Goal: Navigation & Orientation: Find specific page/section

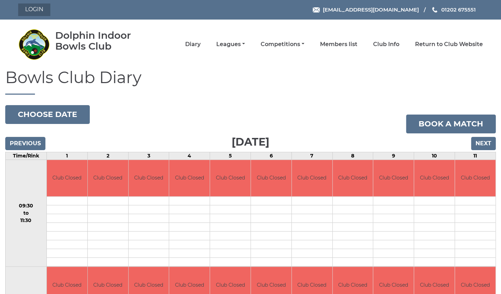
click at [34, 7] on link "Login" at bounding box center [34, 9] width 32 height 13
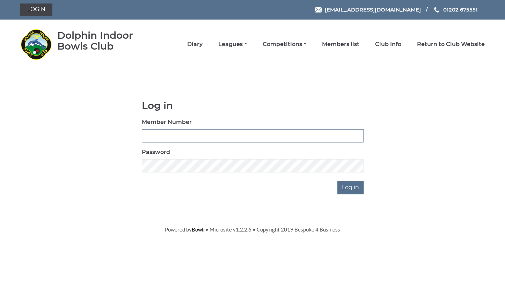
type input "3734"
click at [350, 187] on input "Log in" at bounding box center [350, 187] width 26 height 13
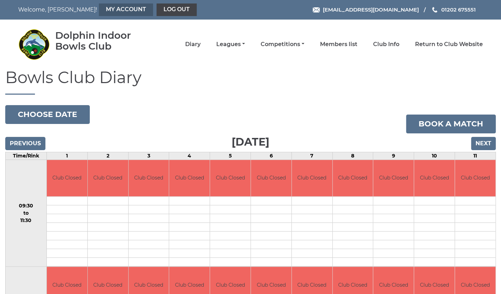
click at [99, 10] on link "My Account" at bounding box center [126, 9] width 54 height 13
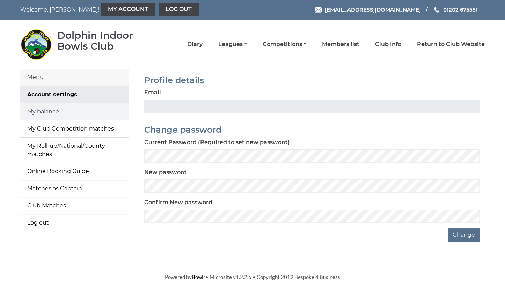
click at [84, 112] on link "My balance" at bounding box center [74, 111] width 108 height 17
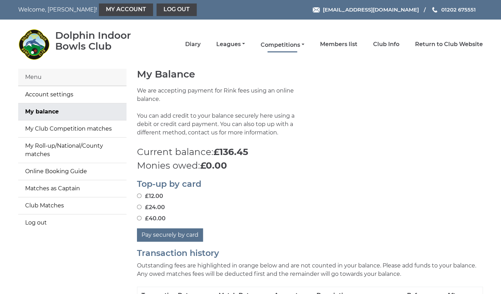
click at [304, 46] on link "Competitions" at bounding box center [283, 45] width 44 height 8
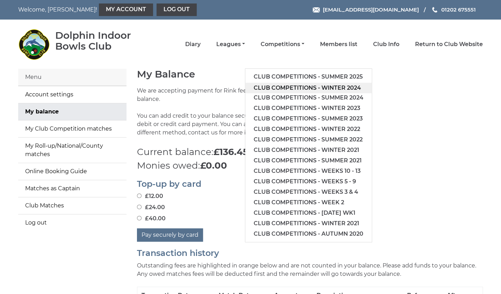
click at [314, 89] on link "Club competitions - Winter 2024" at bounding box center [308, 88] width 126 height 10
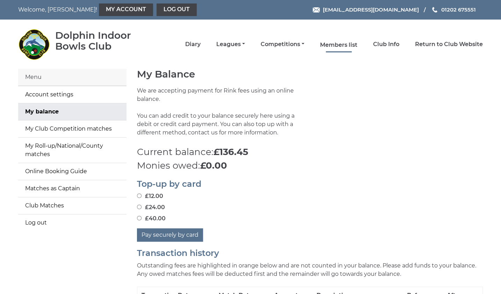
click at [357, 45] on link "Members list" at bounding box center [338, 45] width 37 height 8
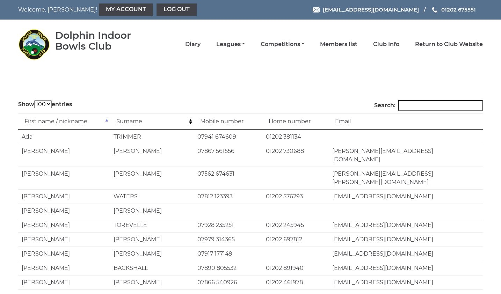
select select "100"
click at [304, 44] on link "Competitions" at bounding box center [283, 45] width 44 height 8
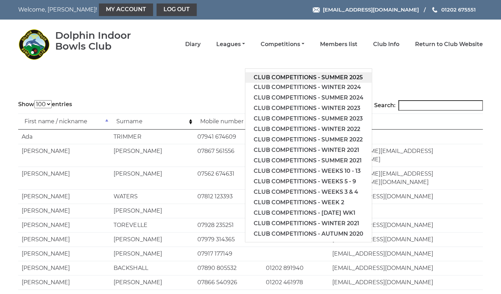
click at [325, 79] on link "Club competitions - Summer 2025" at bounding box center [308, 77] width 126 height 10
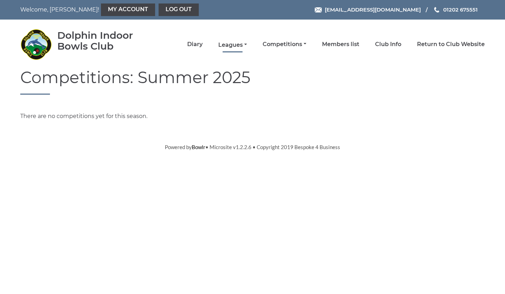
click at [247, 44] on link "Leagues" at bounding box center [232, 45] width 29 height 8
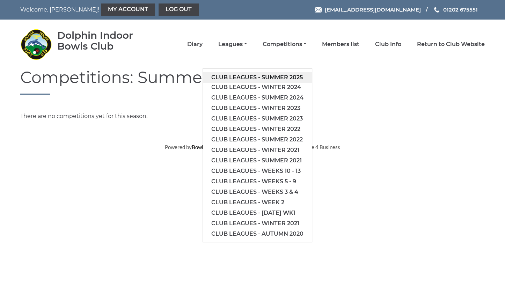
click at [295, 76] on link "Club leagues - Summer 2025" at bounding box center [257, 77] width 109 height 10
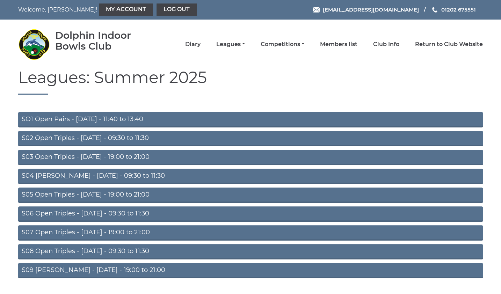
click at [105, 194] on link "S05 Open Triples - [DATE] - 19:00 to 21:00" at bounding box center [250, 195] width 465 height 15
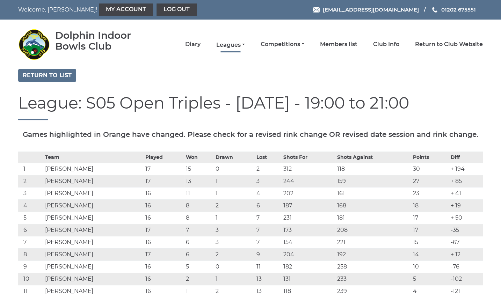
click at [245, 45] on link "Leagues" at bounding box center [230, 45] width 29 height 8
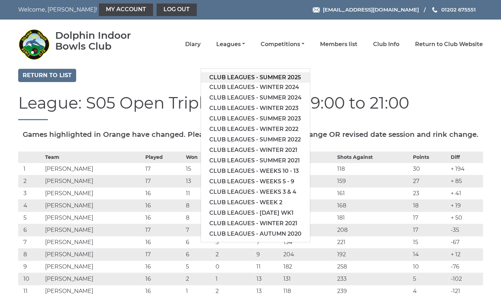
click at [268, 77] on link "Club leagues - Summer 2025" at bounding box center [255, 77] width 109 height 10
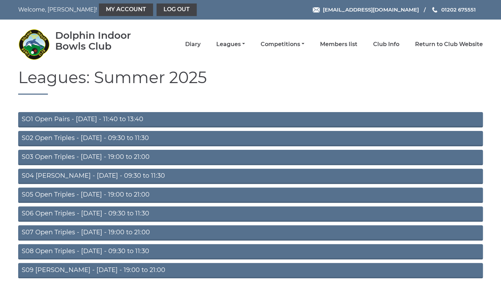
click at [96, 176] on link "S04 [PERSON_NAME] - [DATE] - 09:30 to 11:30" at bounding box center [250, 176] width 465 height 15
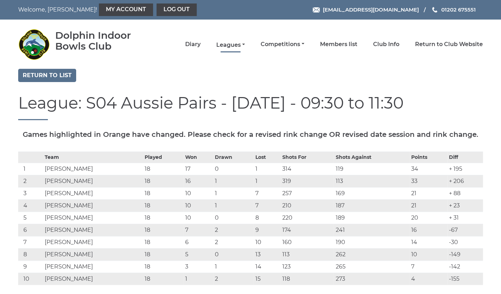
click at [245, 44] on link "Leagues" at bounding box center [230, 45] width 29 height 8
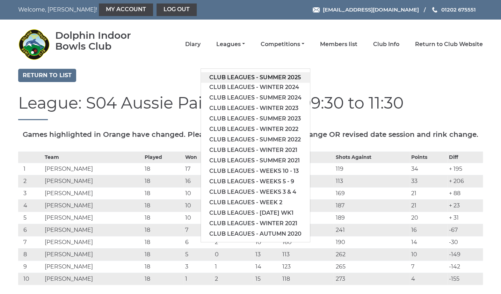
click at [265, 78] on link "Club leagues - Summer 2025" at bounding box center [255, 77] width 109 height 10
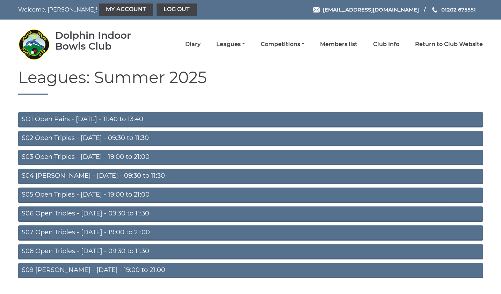
click at [98, 214] on link "S06 Open Triples - [DATE] - 09:30 to 11:30" at bounding box center [250, 213] width 465 height 15
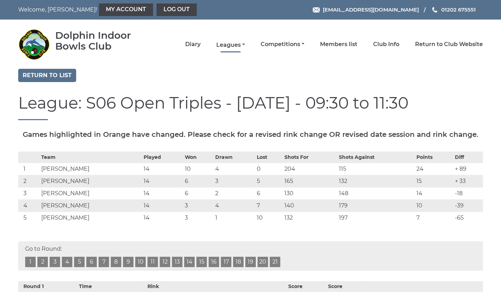
click at [245, 45] on link "Leagues" at bounding box center [230, 45] width 29 height 8
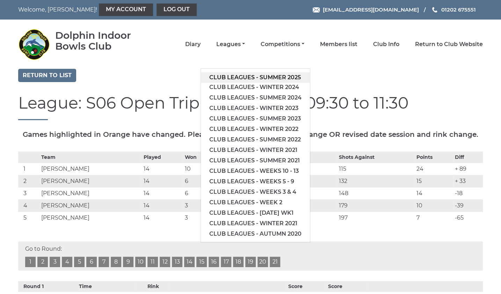
click at [274, 77] on link "Club leagues - Summer 2025" at bounding box center [255, 77] width 109 height 10
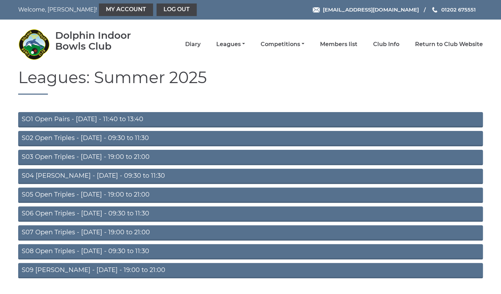
click at [118, 138] on link "S02 Open Triples - [DATE] - 09:30 to 11:30" at bounding box center [250, 138] width 465 height 15
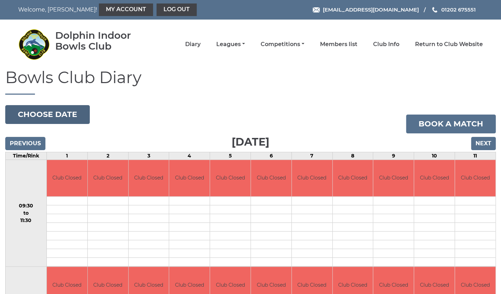
click at [45, 117] on button "Choose date" at bounding box center [47, 114] width 85 height 19
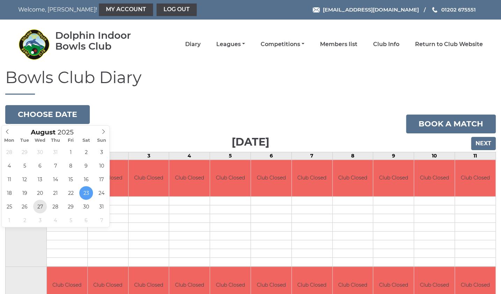
type input "2025-08-27"
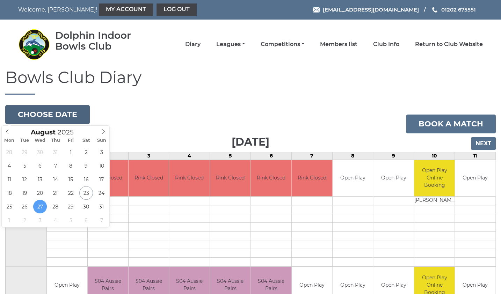
click at [60, 115] on button "Choose date" at bounding box center [47, 114] width 85 height 19
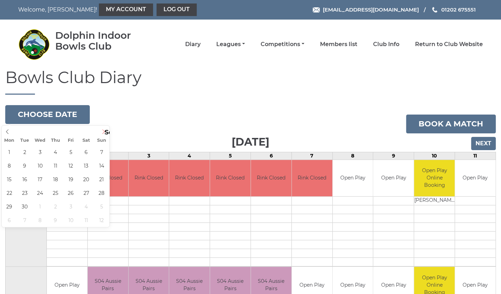
click at [104, 132] on icon at bounding box center [103, 132] width 2 height 5
type input "[DATE]"
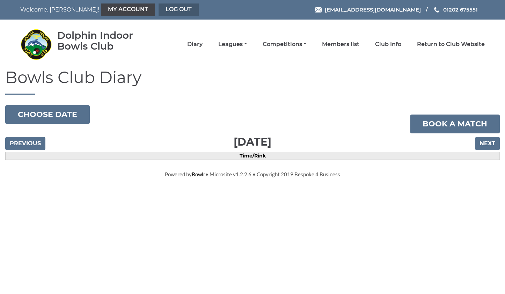
click at [159, 12] on link "Log out" at bounding box center [179, 9] width 40 height 13
